Goal: Find specific page/section

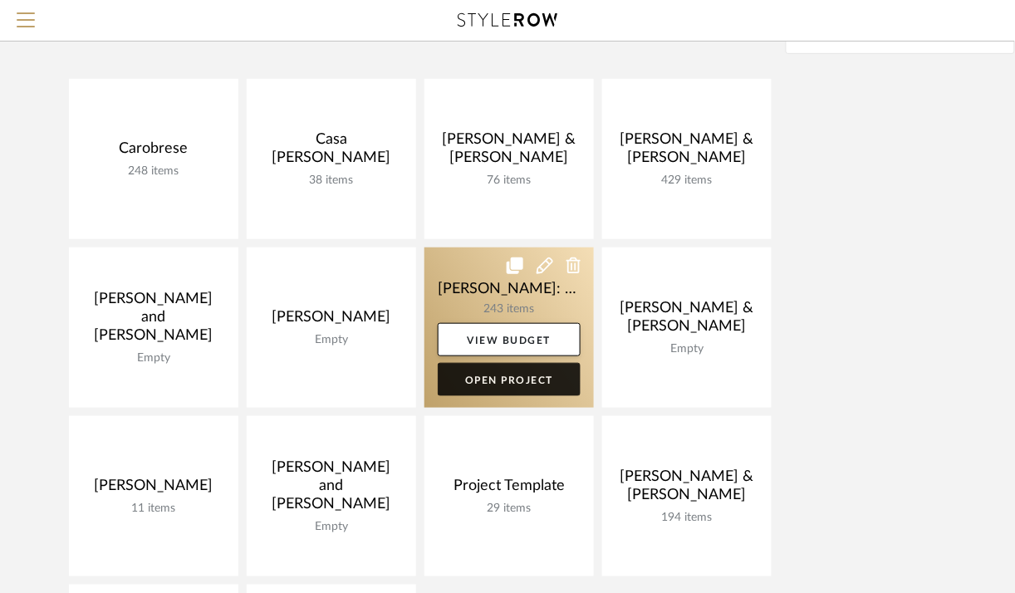
click at [519, 370] on link "Open Project" at bounding box center [509, 379] width 143 height 33
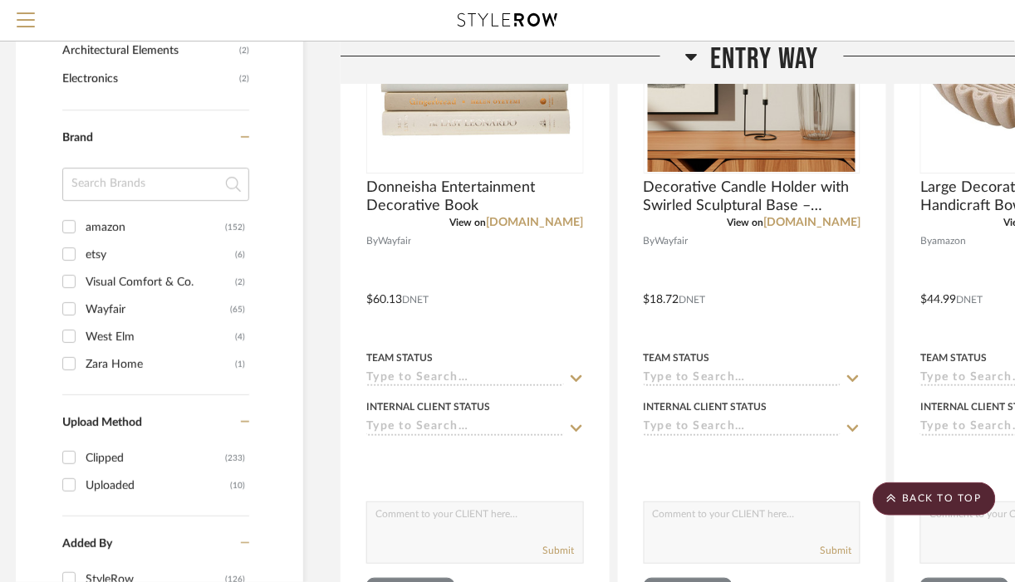
scroll to position [1306, 9]
click at [70, 359] on input "Zara Home (1)" at bounding box center [69, 364] width 27 height 27
checkbox input "true"
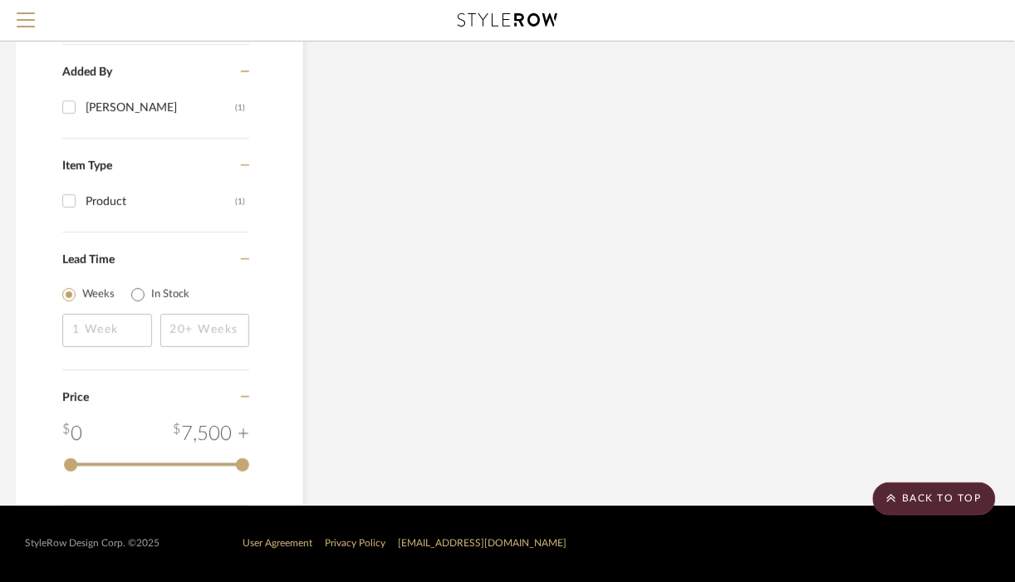
scroll to position [1297, 9]
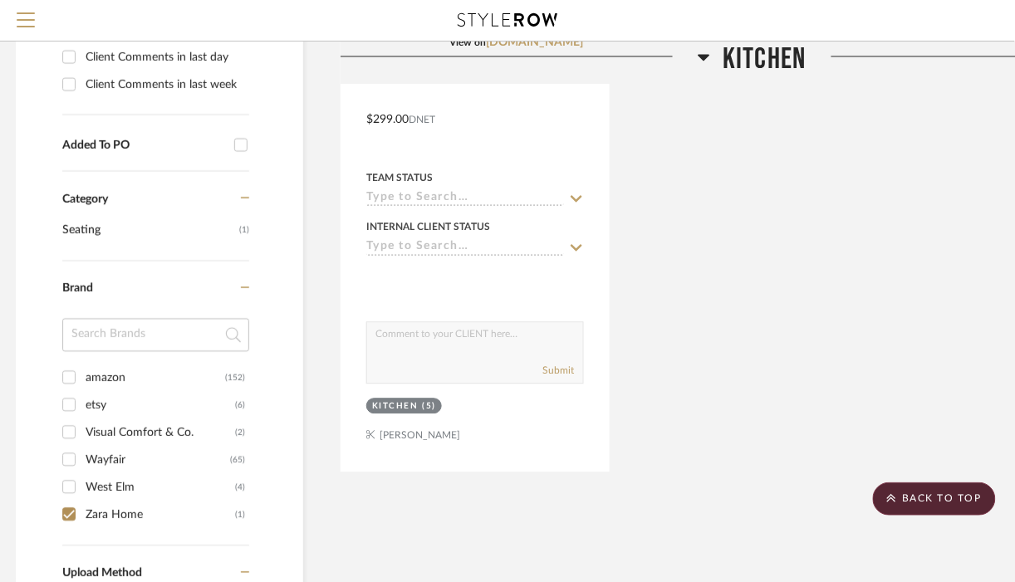
scroll to position [704, 9]
click at [67, 486] on input "West Elm (4)" at bounding box center [69, 486] width 27 height 27
checkbox input "true"
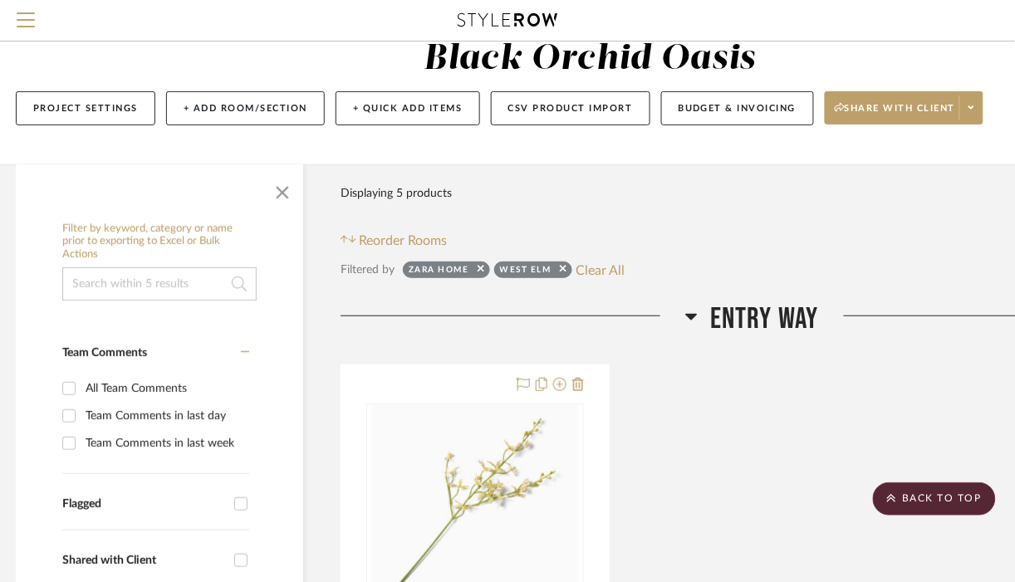
scroll to position [0, 9]
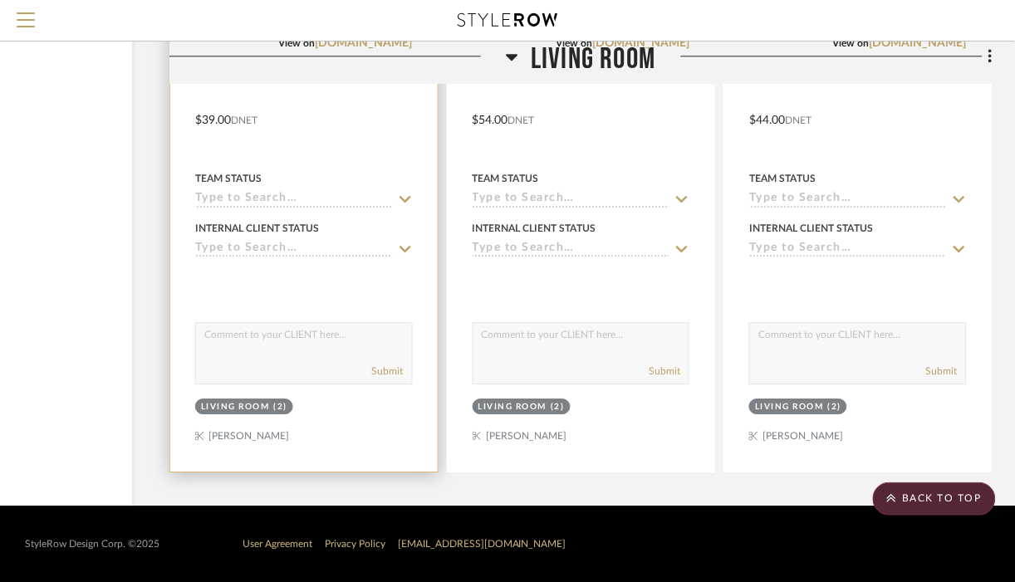
click at [295, 163] on div at bounding box center [303, 108] width 267 height 727
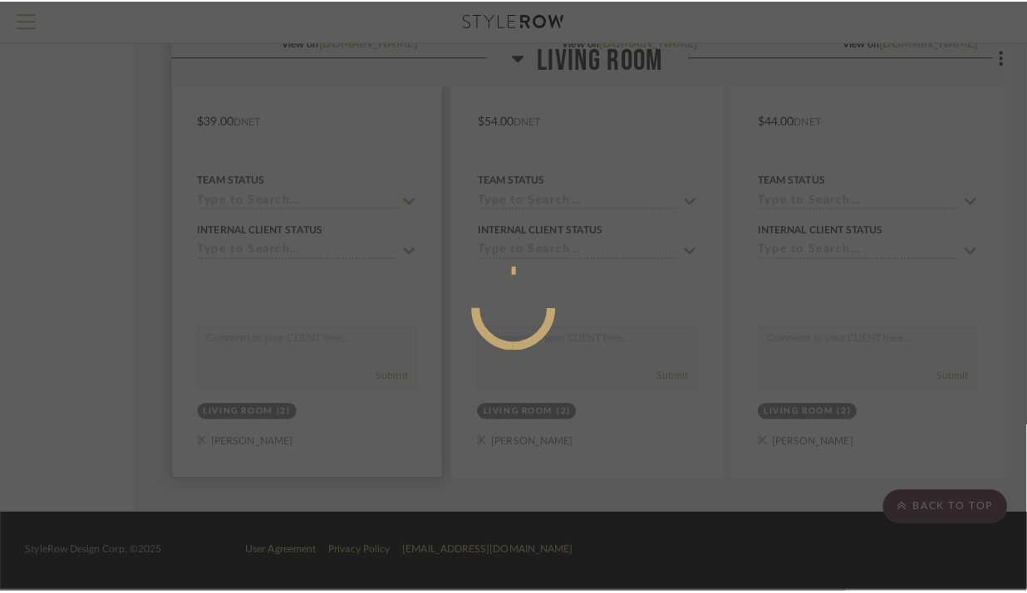
scroll to position [0, 0]
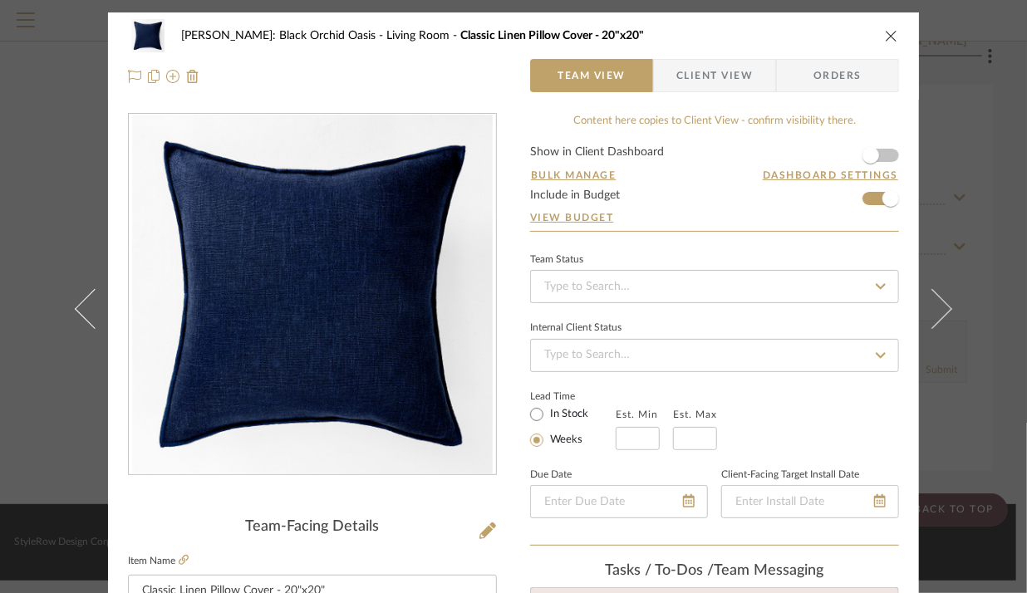
click at [884, 36] on icon "close" at bounding box center [890, 35] width 13 height 13
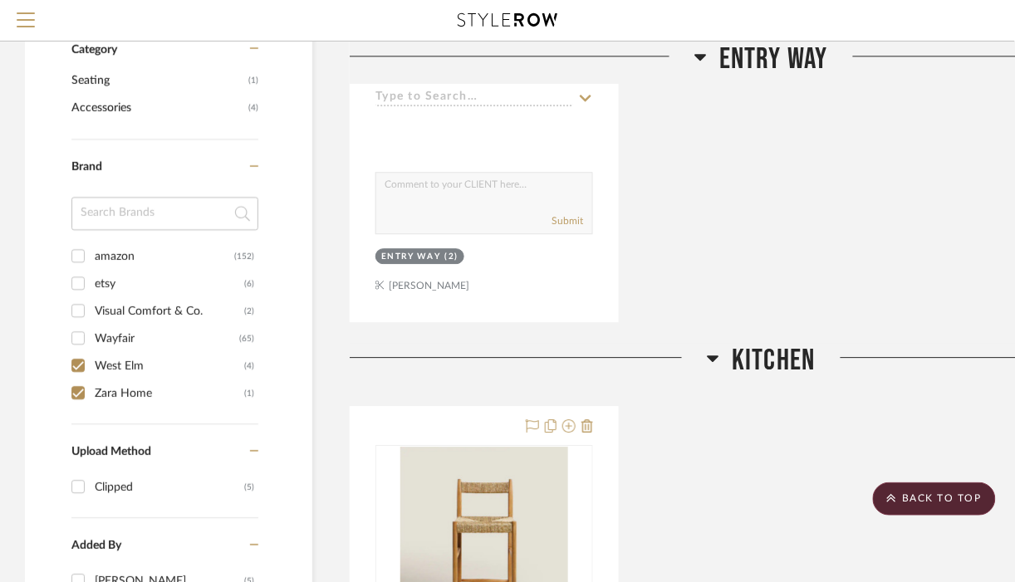
scroll to position [848, 0]
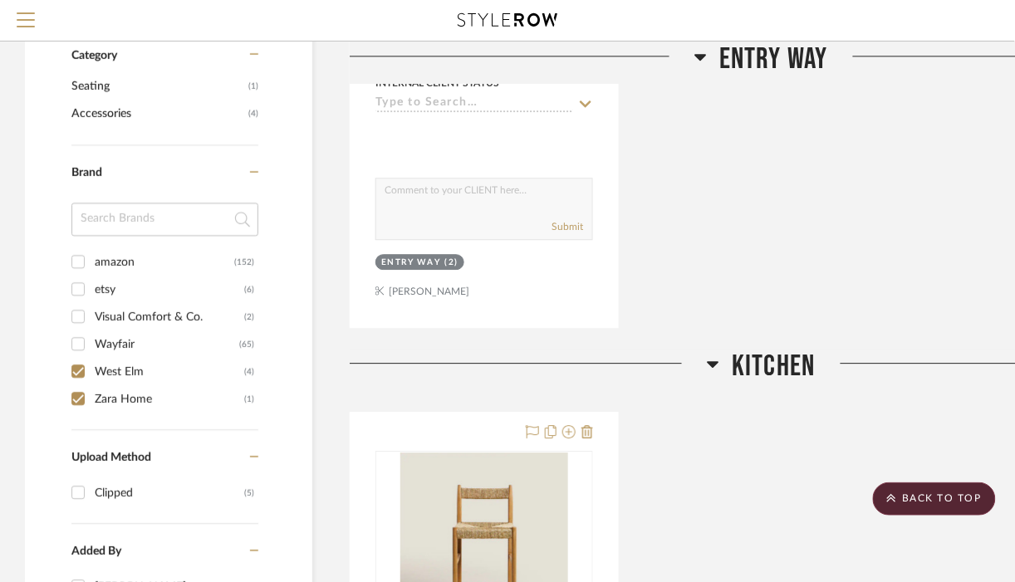
click at [75, 404] on input "Zara Home (1)" at bounding box center [78, 398] width 27 height 27
checkbox input "false"
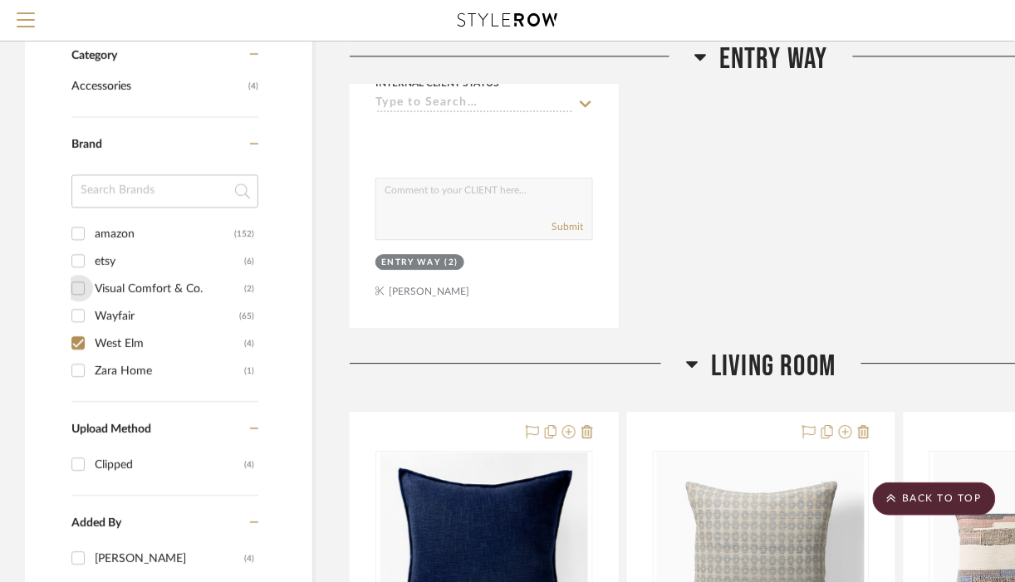
click at [75, 295] on input "Visual Comfort & Co. (2)" at bounding box center [78, 288] width 27 height 27
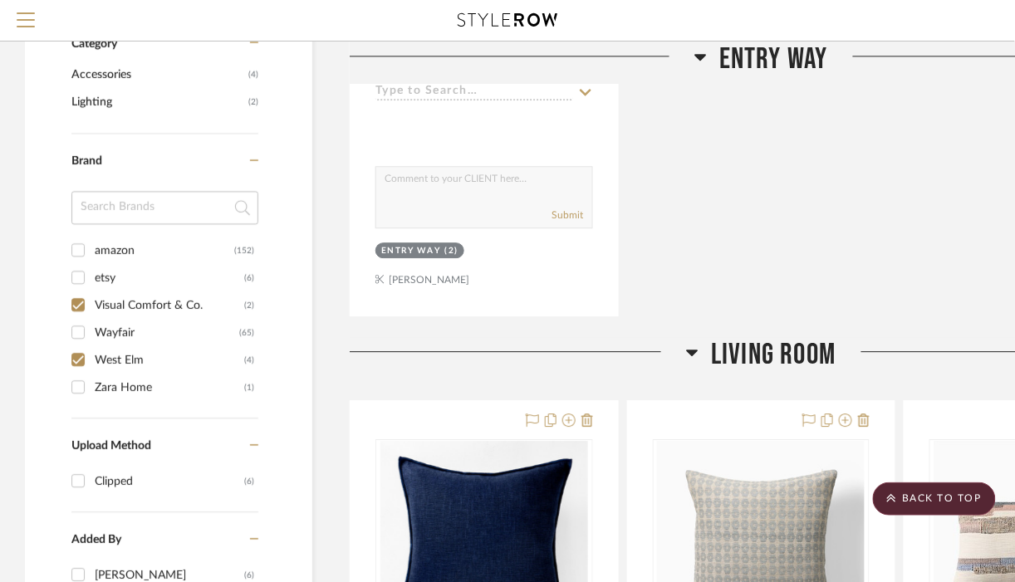
scroll to position [861, 0]
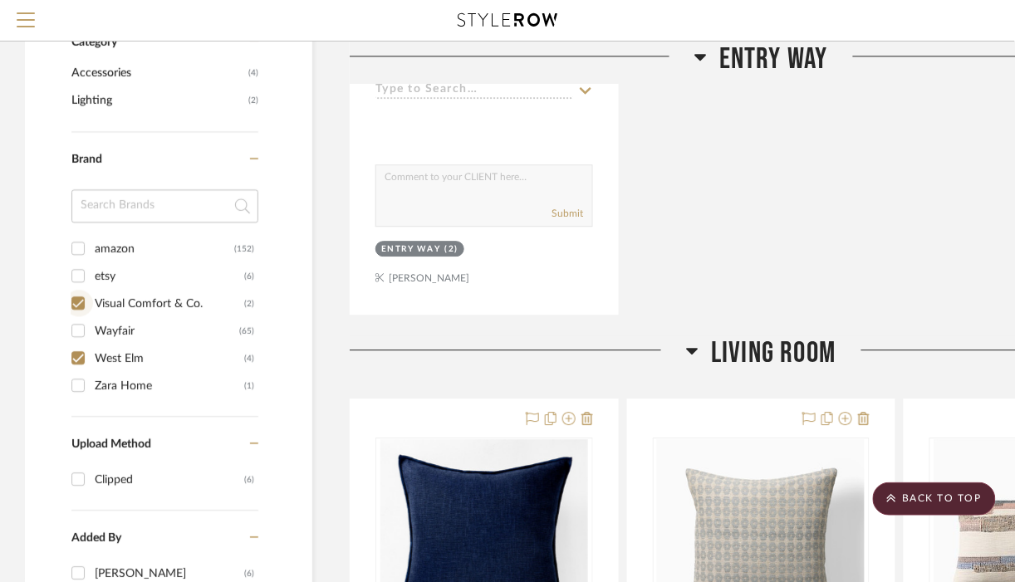
click at [79, 307] on input "Visual Comfort & Co. (2)" at bounding box center [78, 303] width 27 height 27
checkbox input "false"
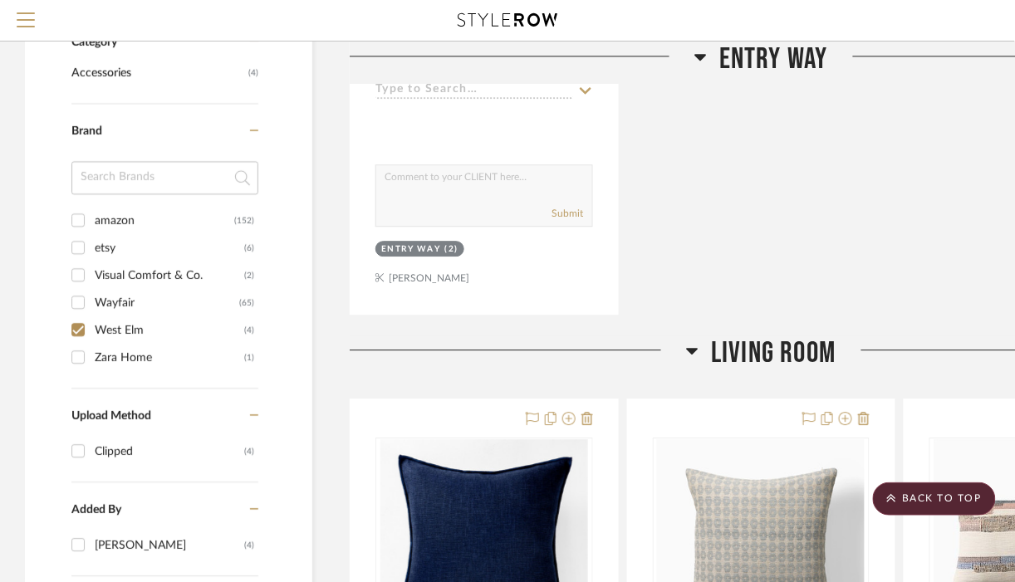
click at [73, 329] on input "West Elm (4)" at bounding box center [78, 329] width 27 height 27
checkbox input "false"
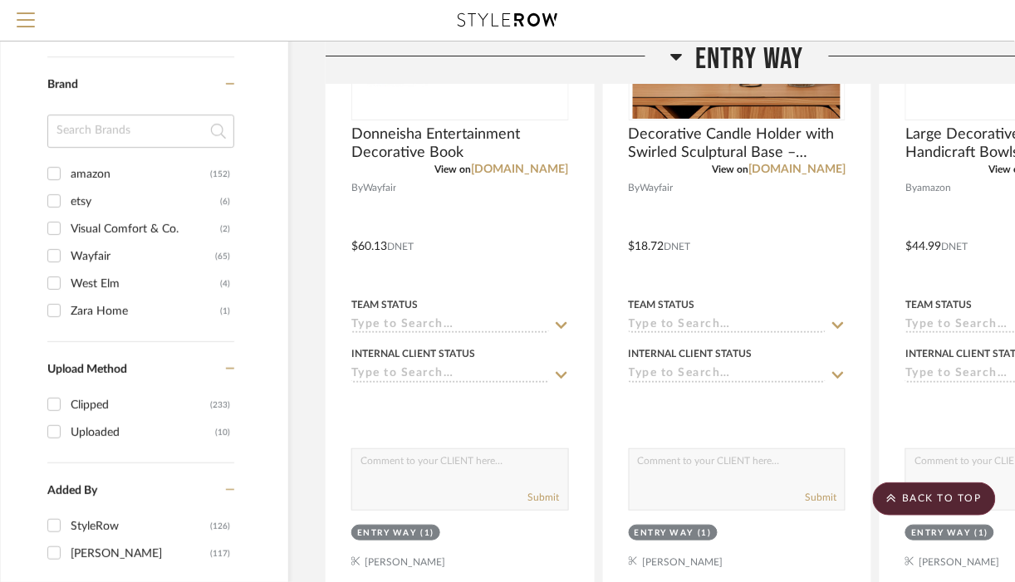
scroll to position [1360, 28]
